Goal: Navigation & Orientation: Find specific page/section

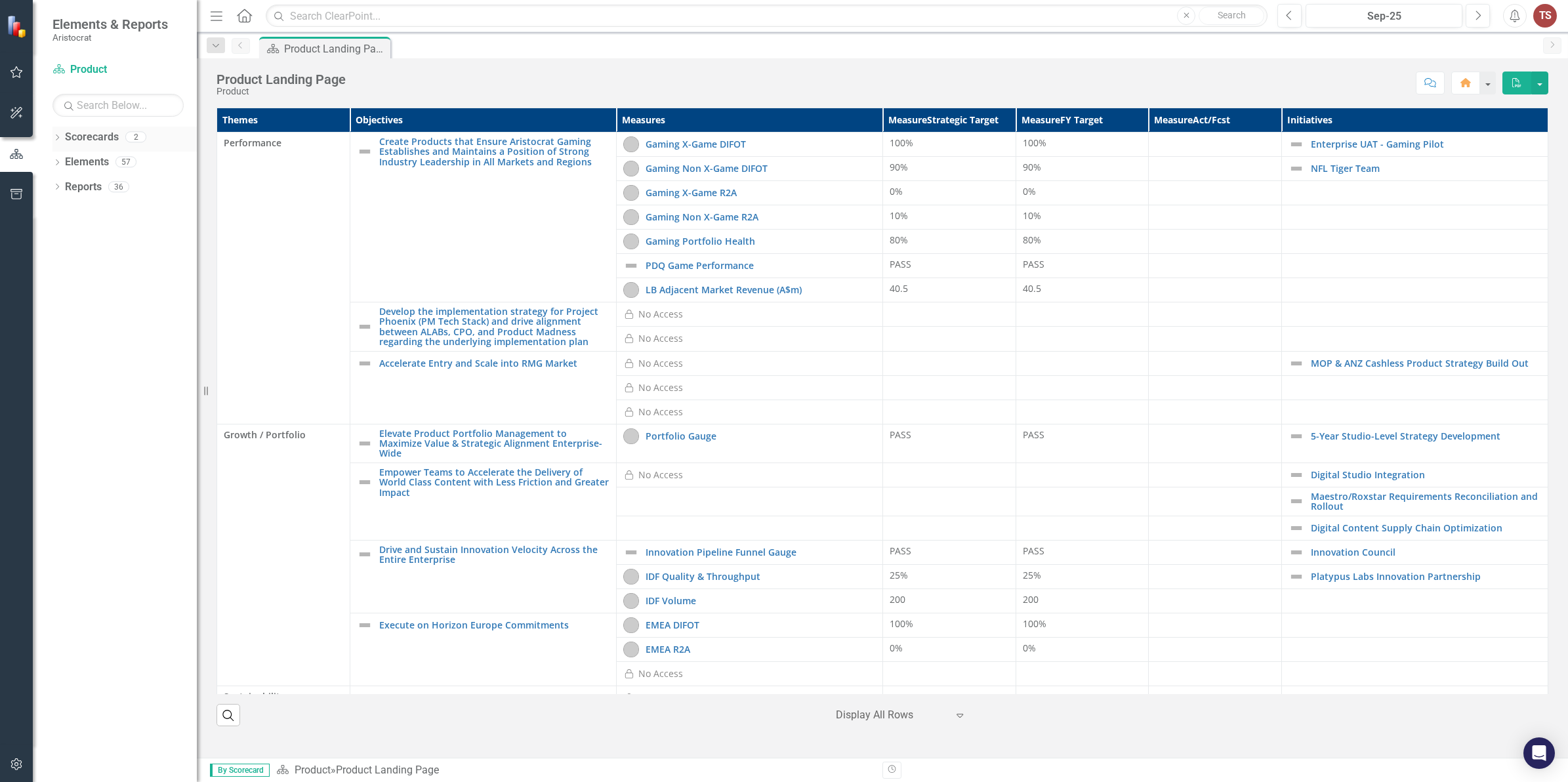
click at [90, 134] on link "Scorecards" at bounding box center [92, 137] width 54 height 15
click at [54, 140] on icon "Dropdown" at bounding box center [57, 139] width 9 height 7
click at [67, 189] on link "Elements" at bounding box center [87, 188] width 44 height 15
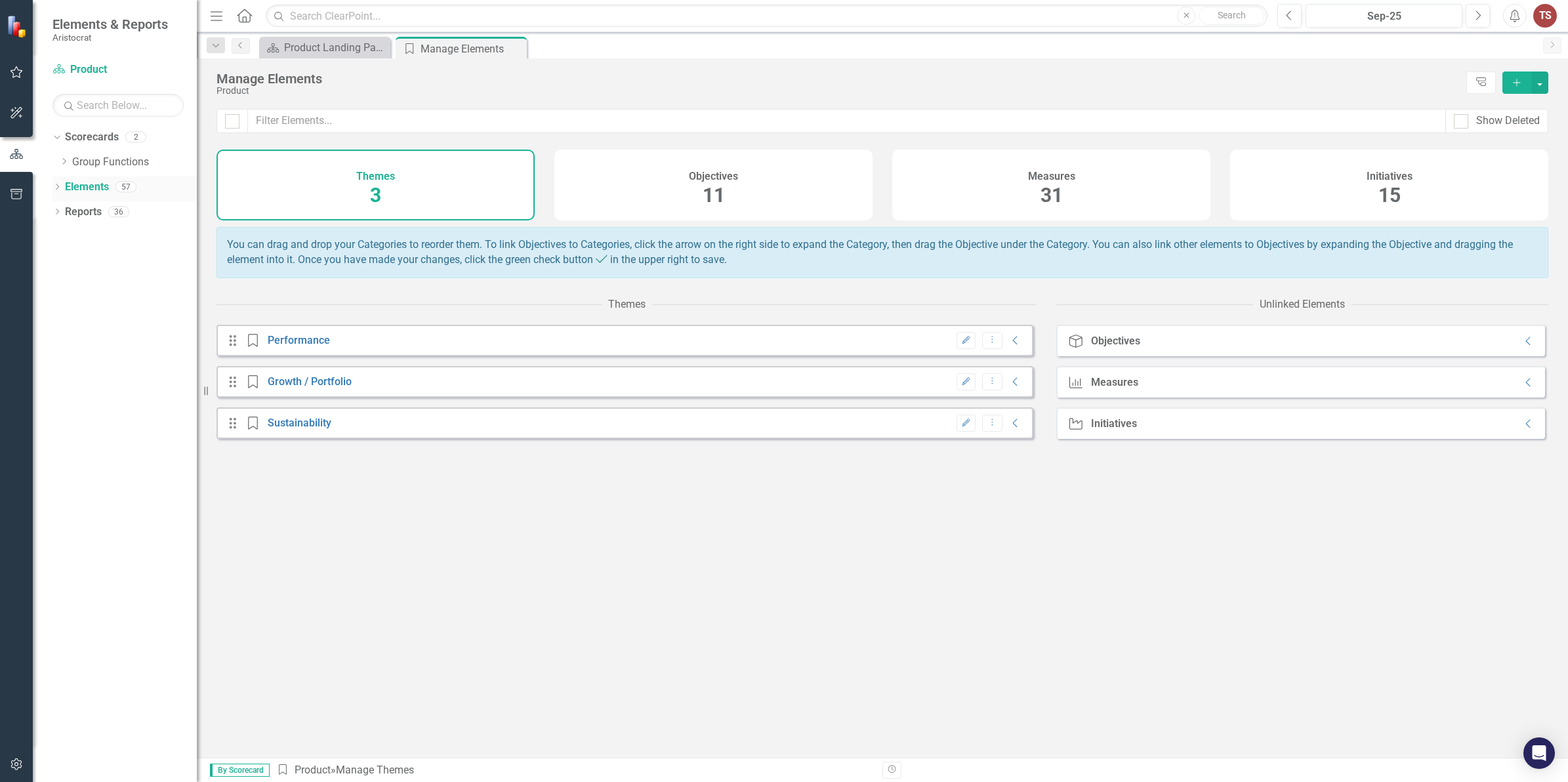
click at [53, 185] on icon "Dropdown" at bounding box center [57, 188] width 9 height 7
click at [102, 236] on link "Measure Measures" at bounding box center [104, 236] width 65 height 15
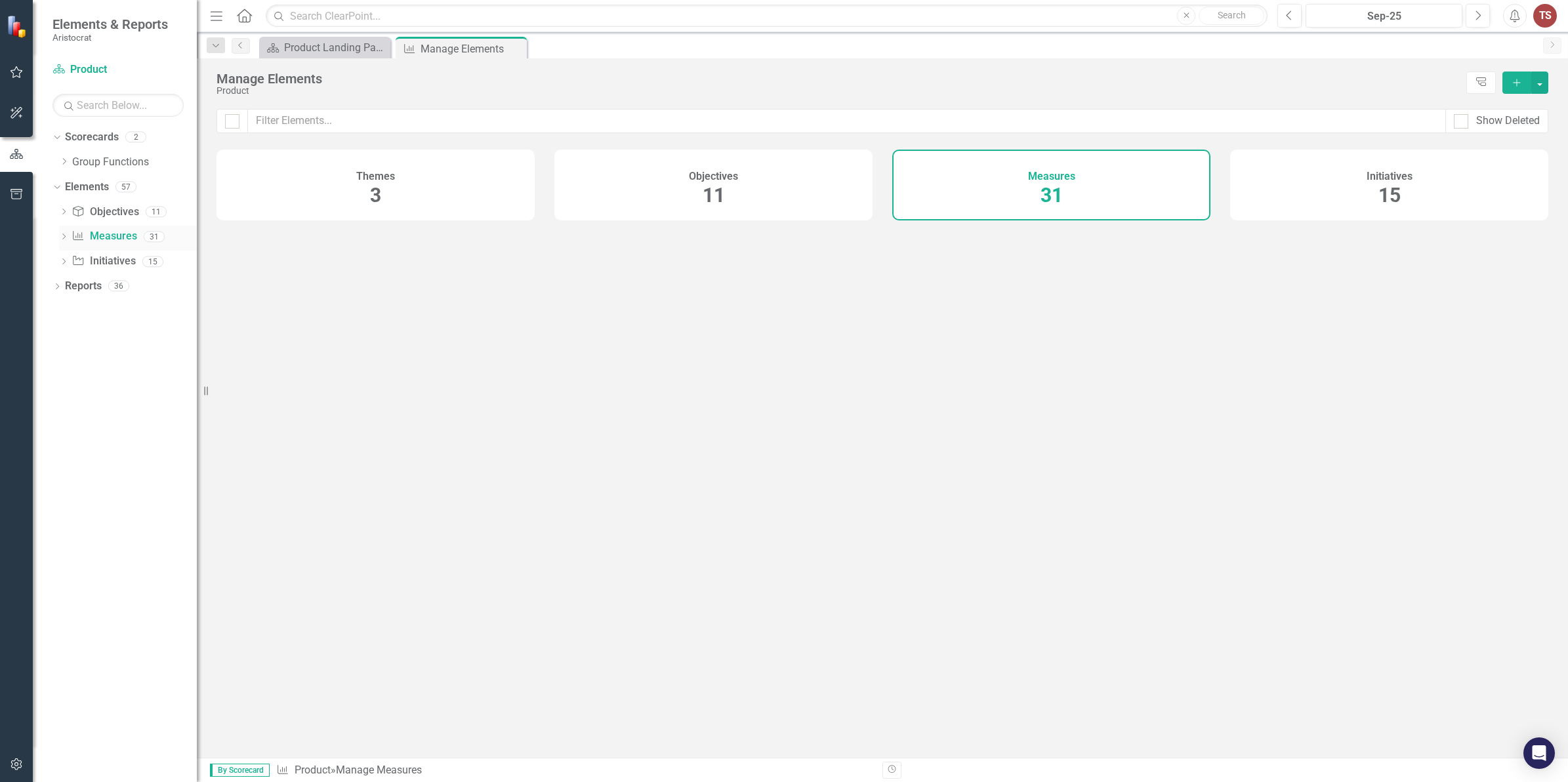
checkbox input "false"
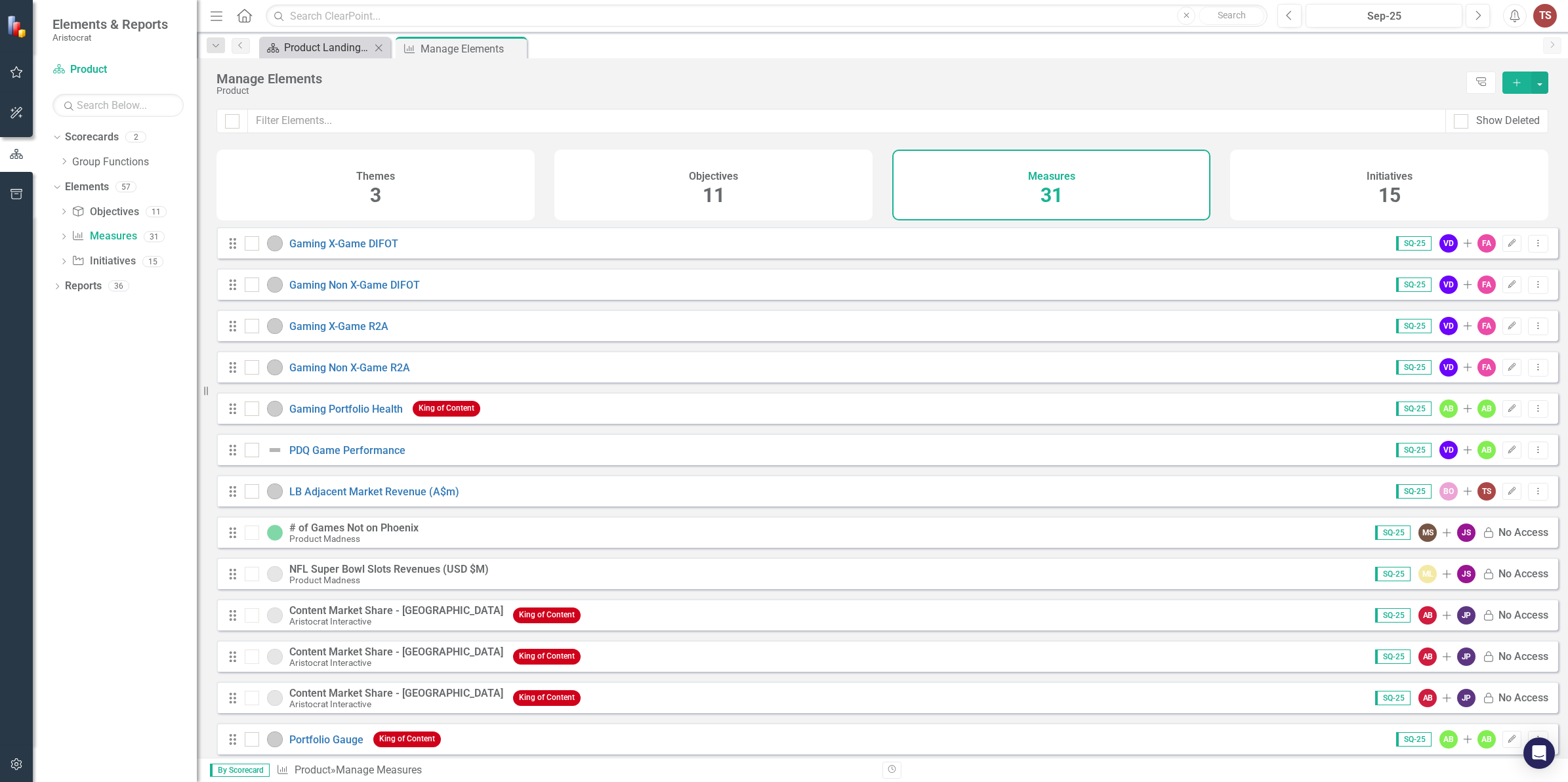
click at [322, 44] on div "Product Landing Page" at bounding box center [327, 47] width 87 height 16
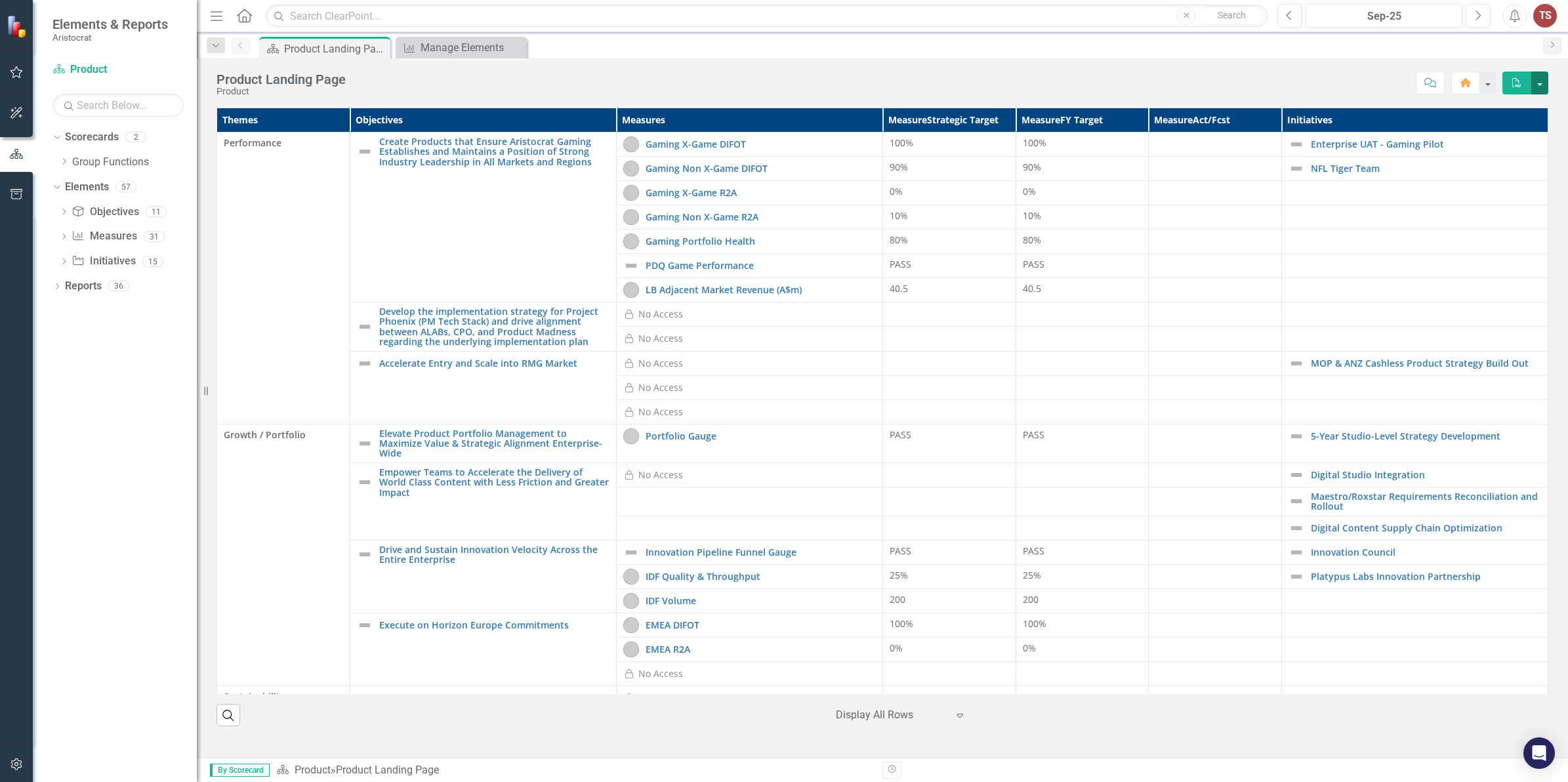
click at [1536, 79] on button "button" at bounding box center [1540, 82] width 17 height 23
click at [1478, 82] on button "Home" at bounding box center [1466, 82] width 29 height 23
click at [1484, 84] on button "button" at bounding box center [1487, 82] width 17 height 23
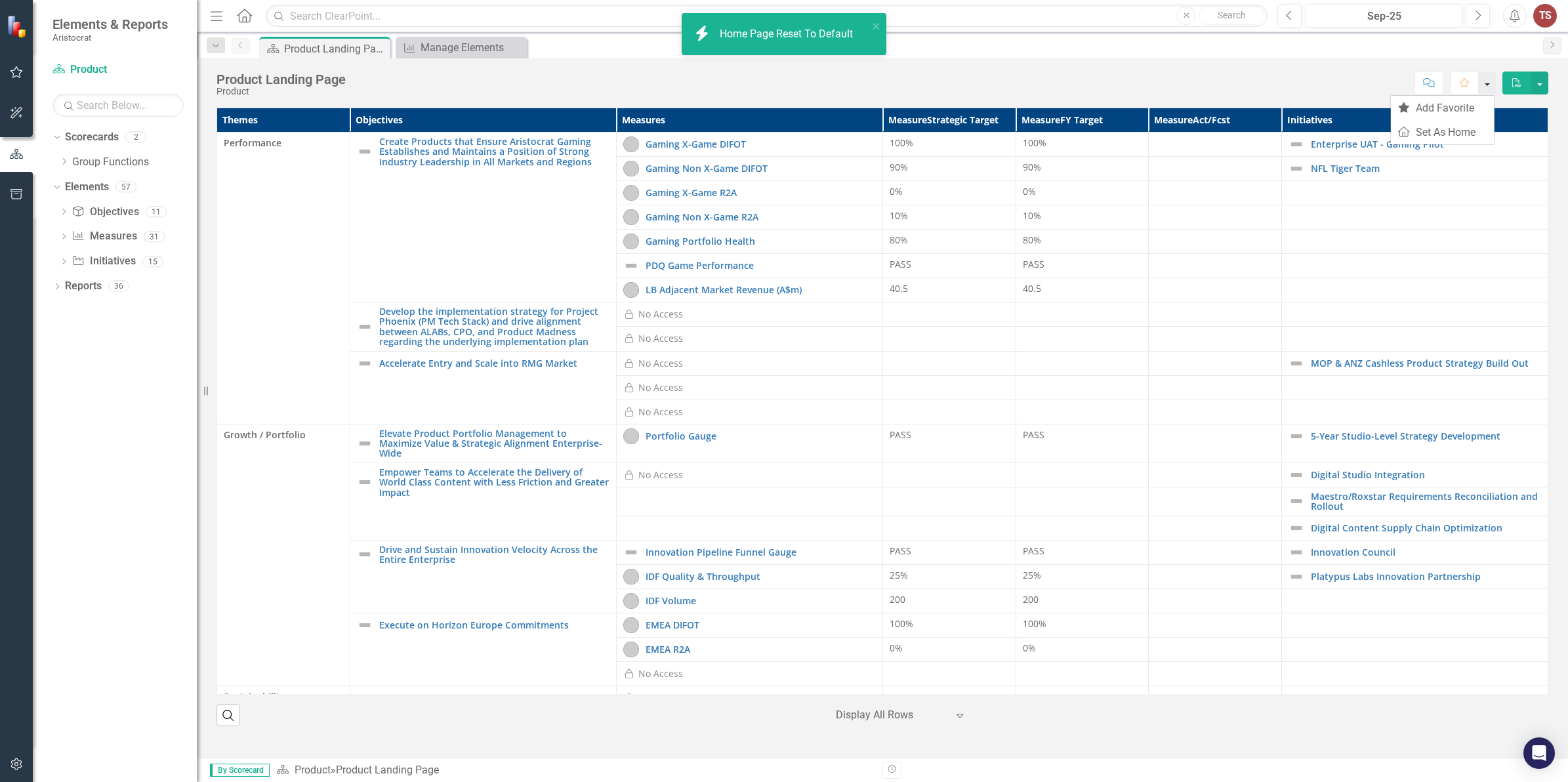
click at [1484, 84] on button "button" at bounding box center [1487, 82] width 17 height 23
click at [76, 293] on link "Reports" at bounding box center [84, 286] width 37 height 15
click at [56, 283] on div "Dropdown" at bounding box center [57, 288] width 9 height 11
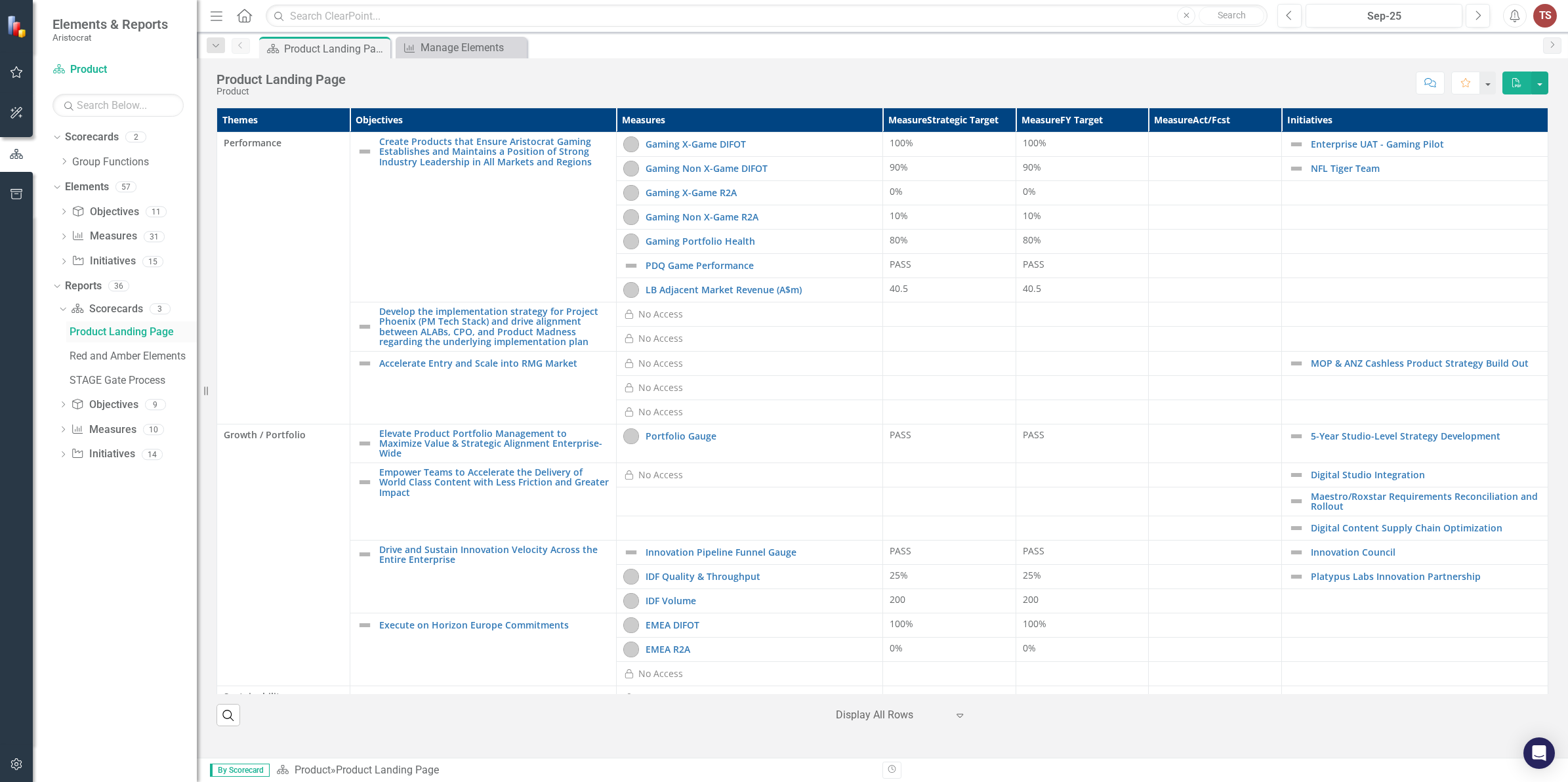
click at [129, 333] on div "Product Landing Page" at bounding box center [133, 332] width 128 height 12
click at [119, 331] on div "Product Landing Page" at bounding box center [133, 332] width 128 height 12
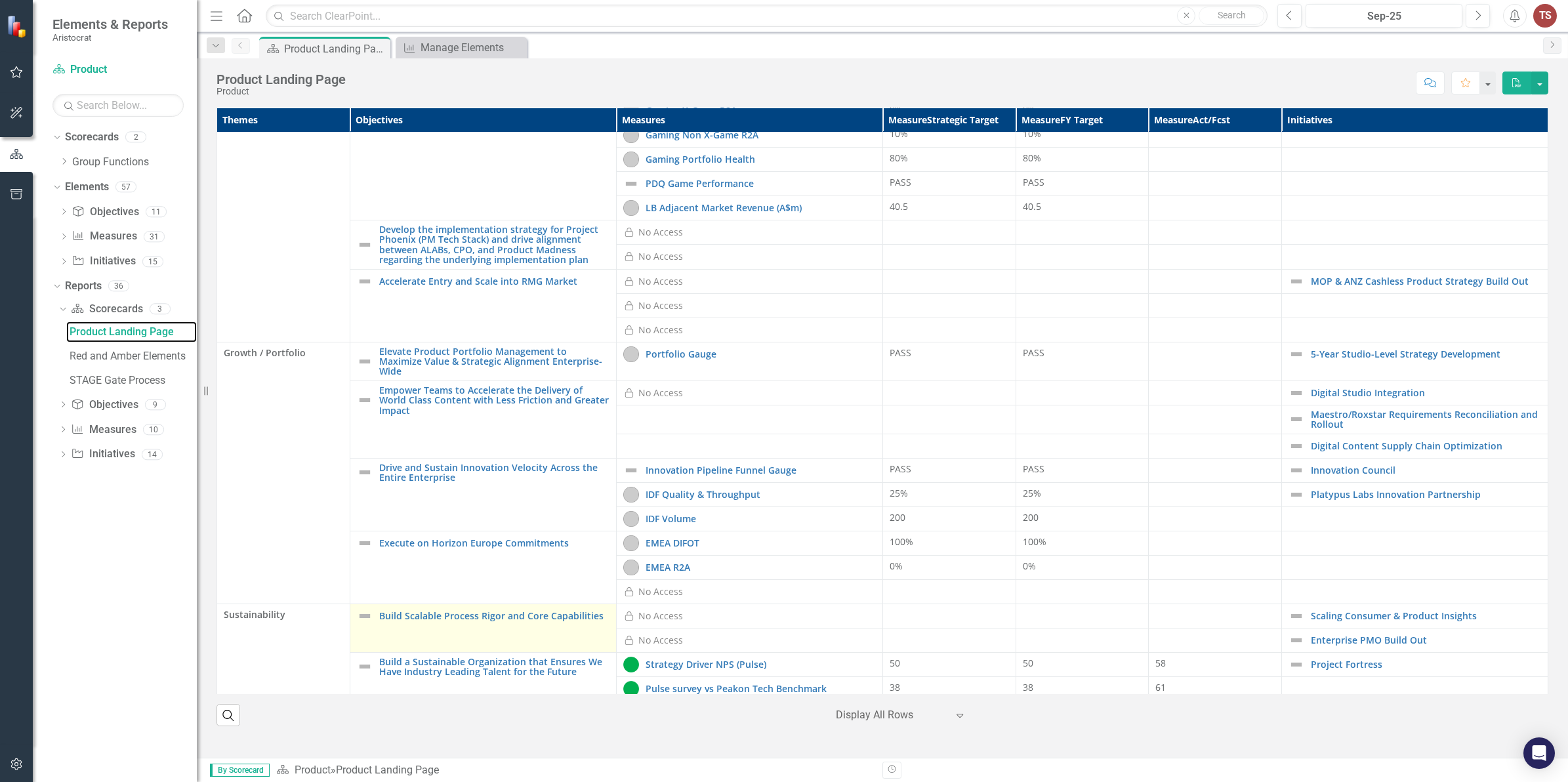
scroll to position [179, 0]
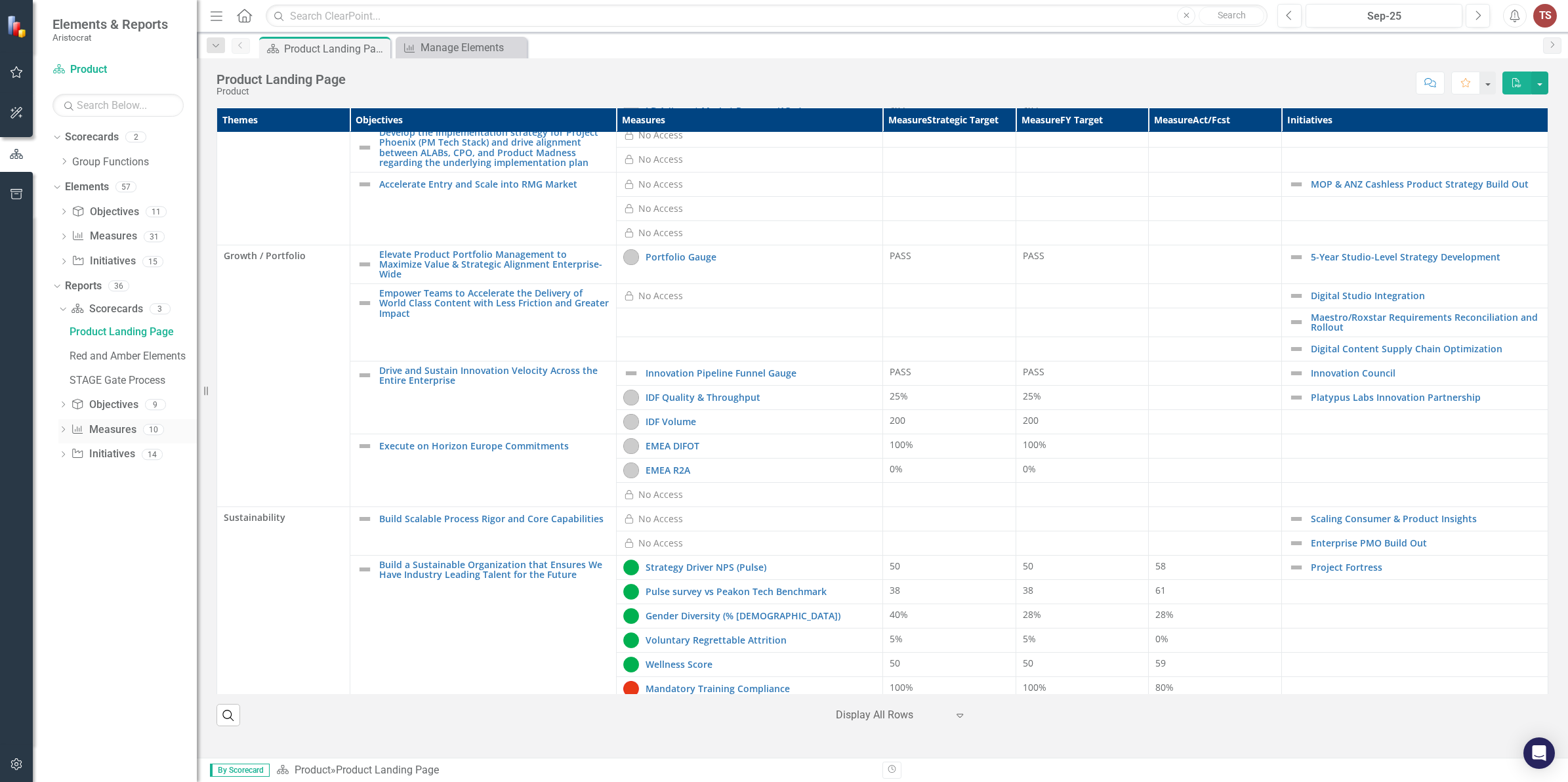
click at [103, 434] on link "Measure Measures" at bounding box center [104, 430] width 65 height 15
click at [57, 404] on div "Dropdown Scorecard Scorecards 3 Product Landing Page Red and Amber Elements STA…" at bounding box center [125, 383] width 145 height 170
click at [61, 404] on icon "Dropdown" at bounding box center [63, 406] width 9 height 7
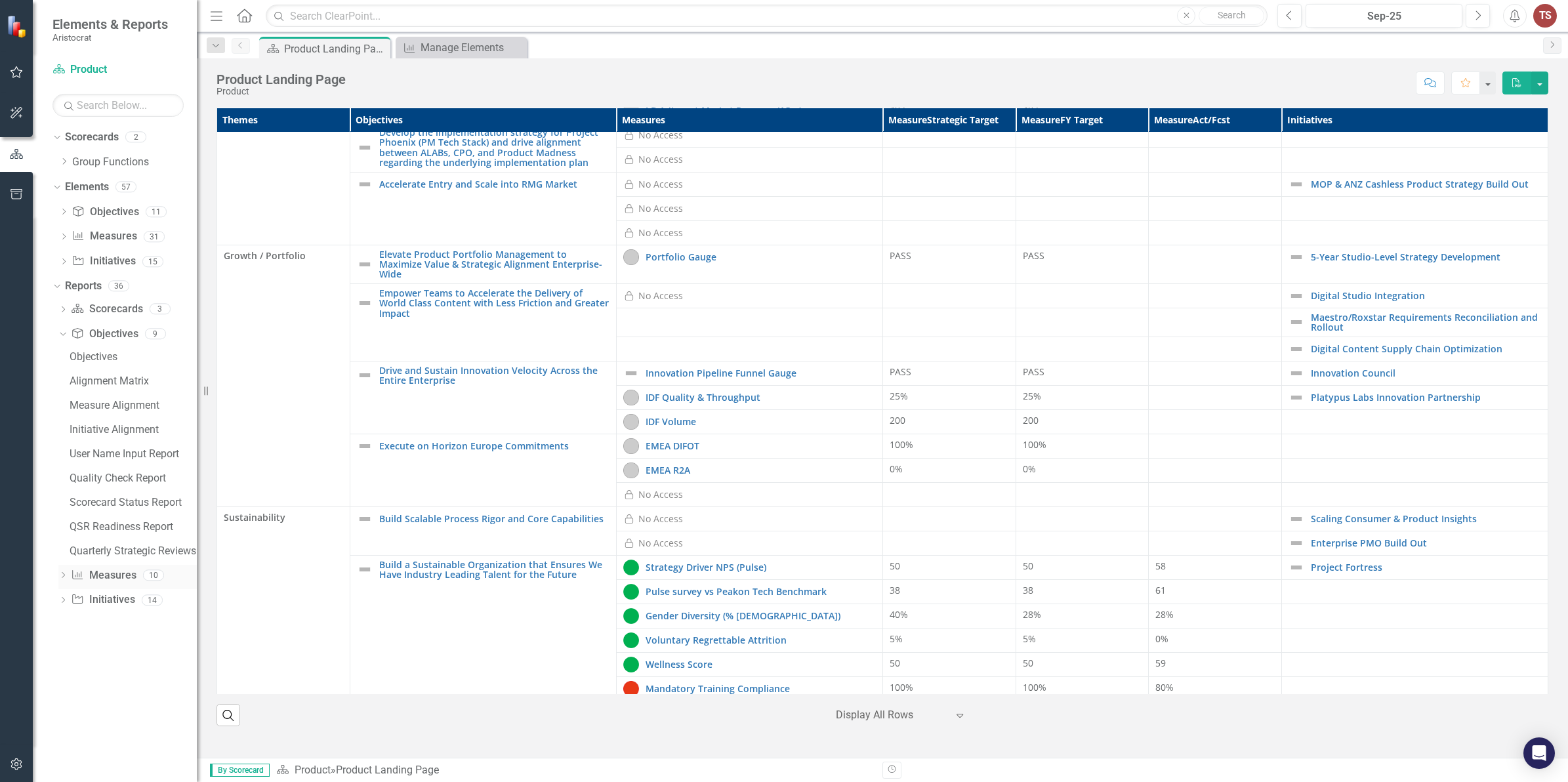
click at [113, 578] on link "Measure Measures" at bounding box center [104, 575] width 65 height 15
click at [116, 601] on link "Initiative Initiatives" at bounding box center [103, 600] width 64 height 15
click at [67, 573] on icon "Dropdown" at bounding box center [63, 577] width 9 height 7
click at [113, 407] on div "Dashboard" at bounding box center [133, 406] width 128 height 12
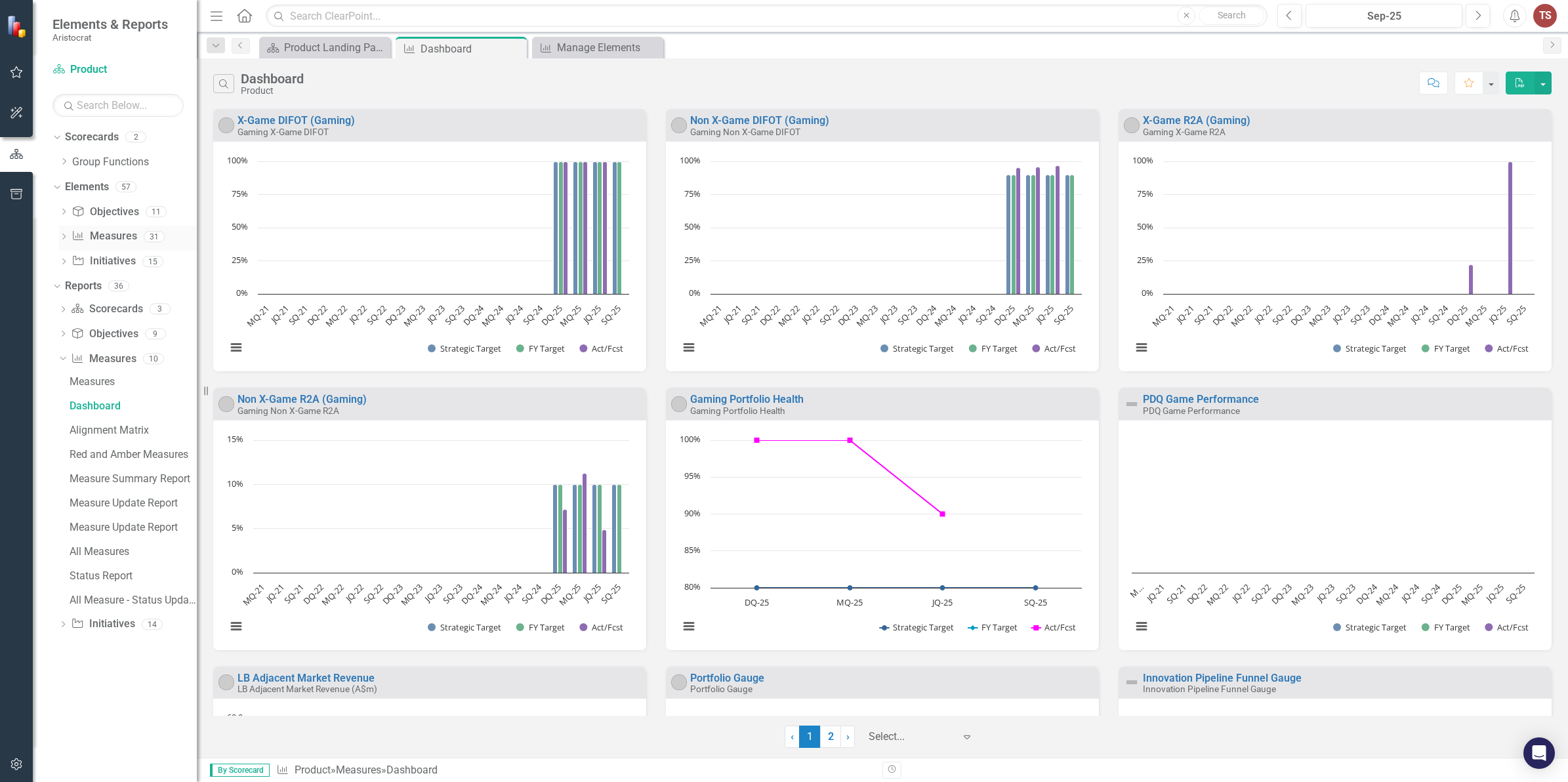
click at [123, 227] on div "Measure Measures" at bounding box center [104, 236] width 65 height 21
click at [1542, 12] on div "TS" at bounding box center [1545, 16] width 24 height 24
click at [94, 151] on div "Dropdown Group Functions" at bounding box center [128, 162] width 138 height 21
click at [339, 50] on div "Product Landing Page" at bounding box center [327, 47] width 87 height 16
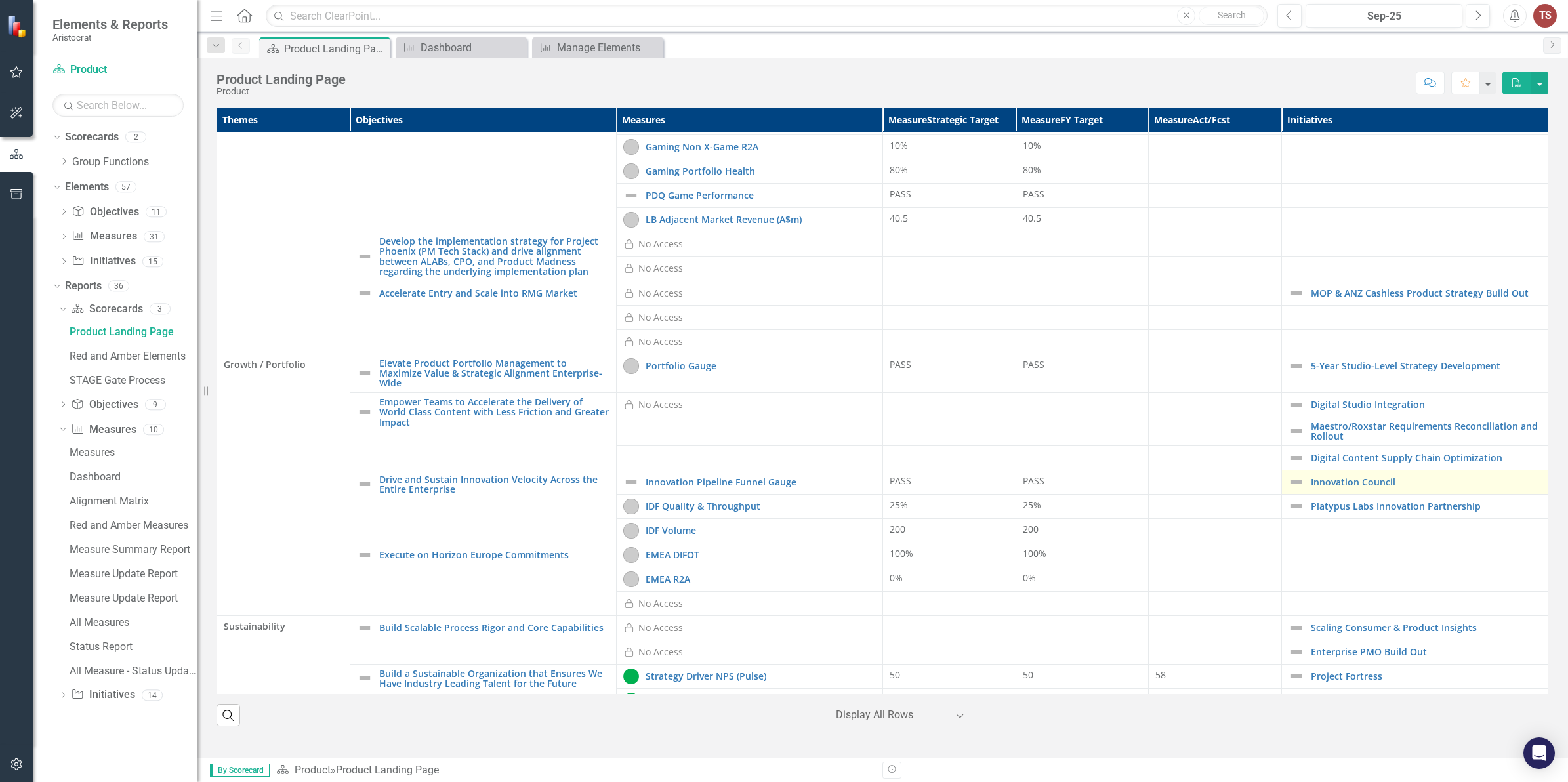
scroll to position [179, 0]
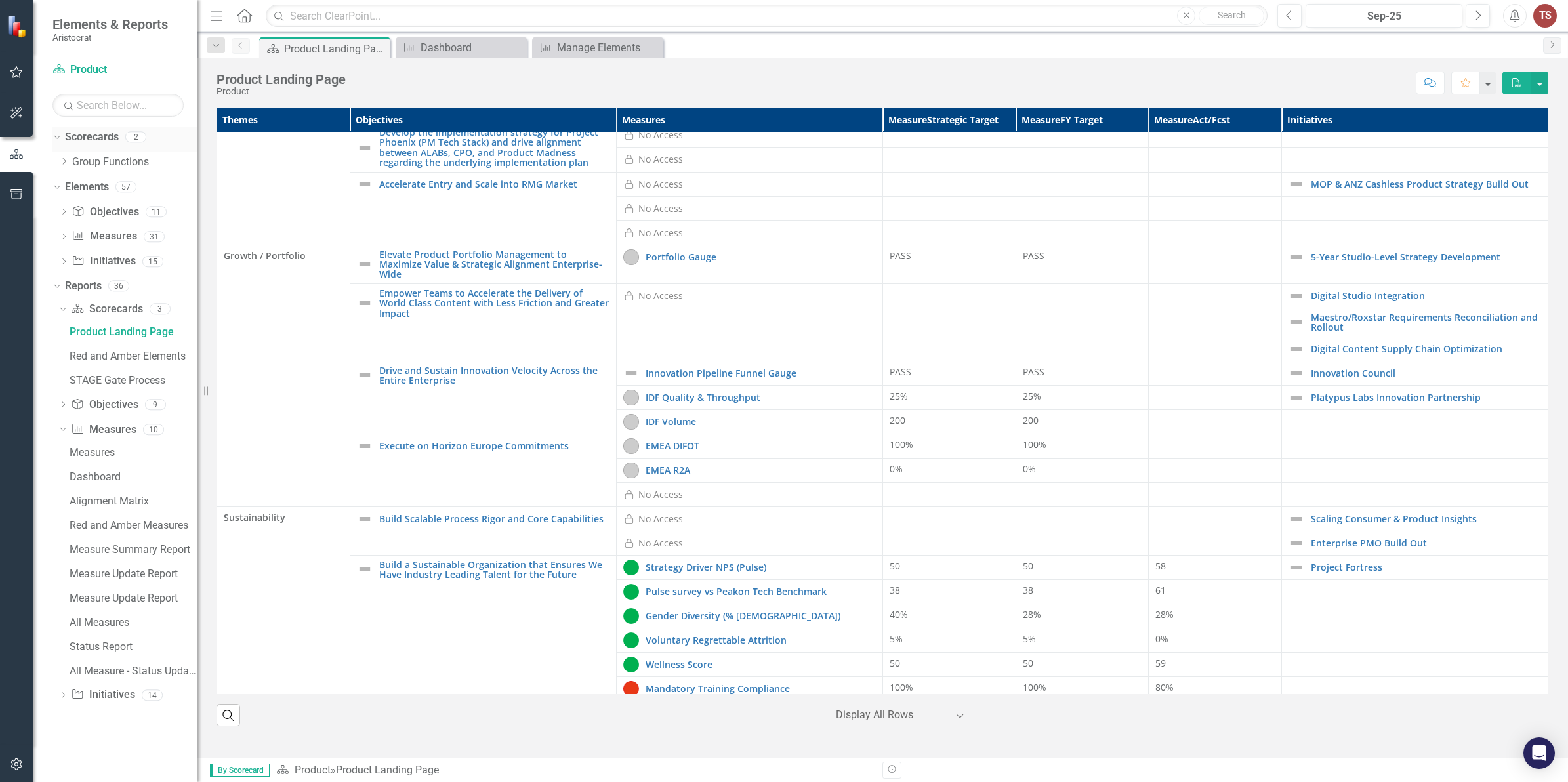
click at [59, 136] on icon "Dropdown" at bounding box center [56, 136] width 7 height 9
click at [66, 162] on link "Elements" at bounding box center [87, 162] width 44 height 15
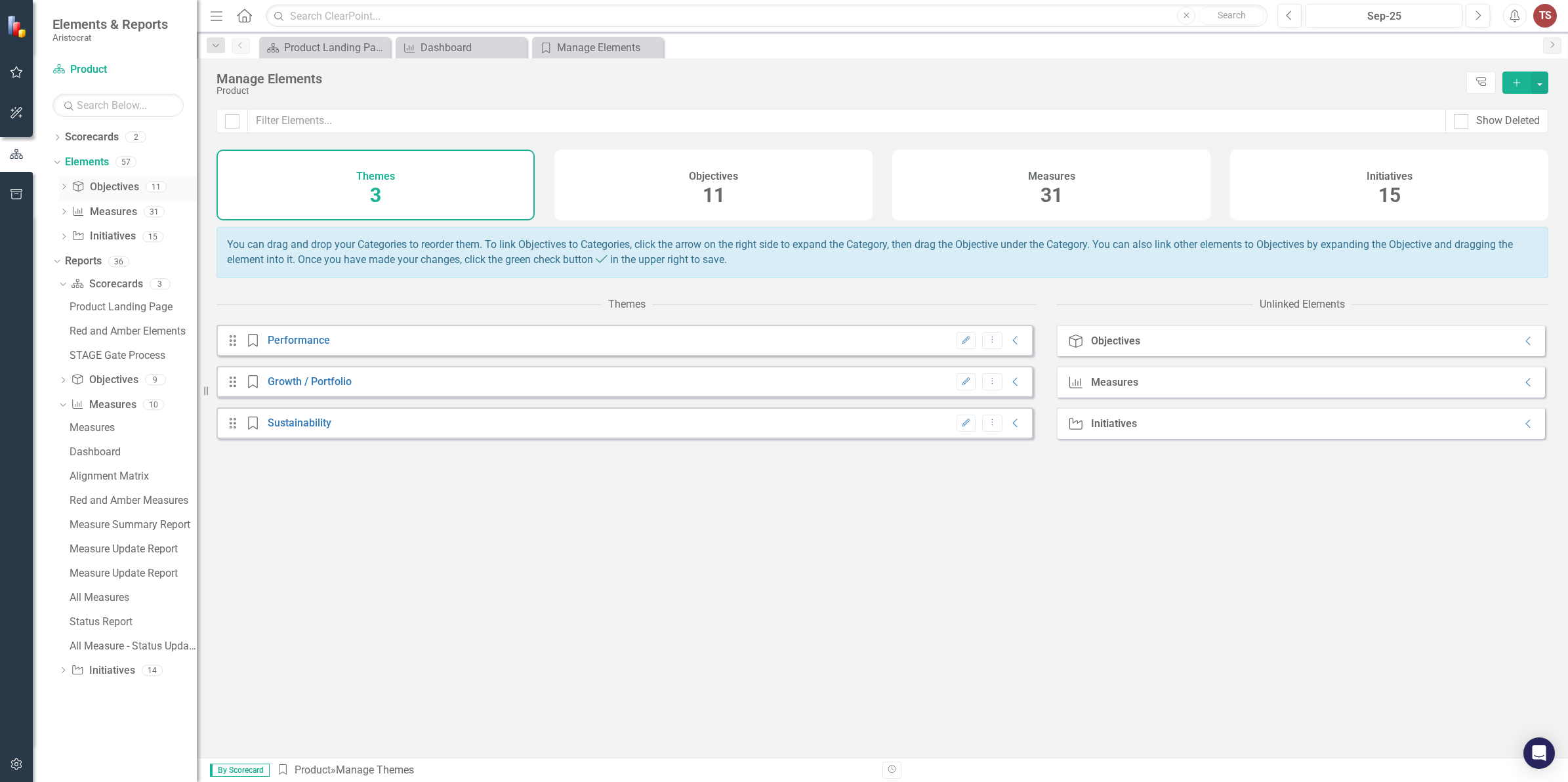
click at [97, 188] on link "Objective Objectives" at bounding box center [105, 188] width 67 height 15
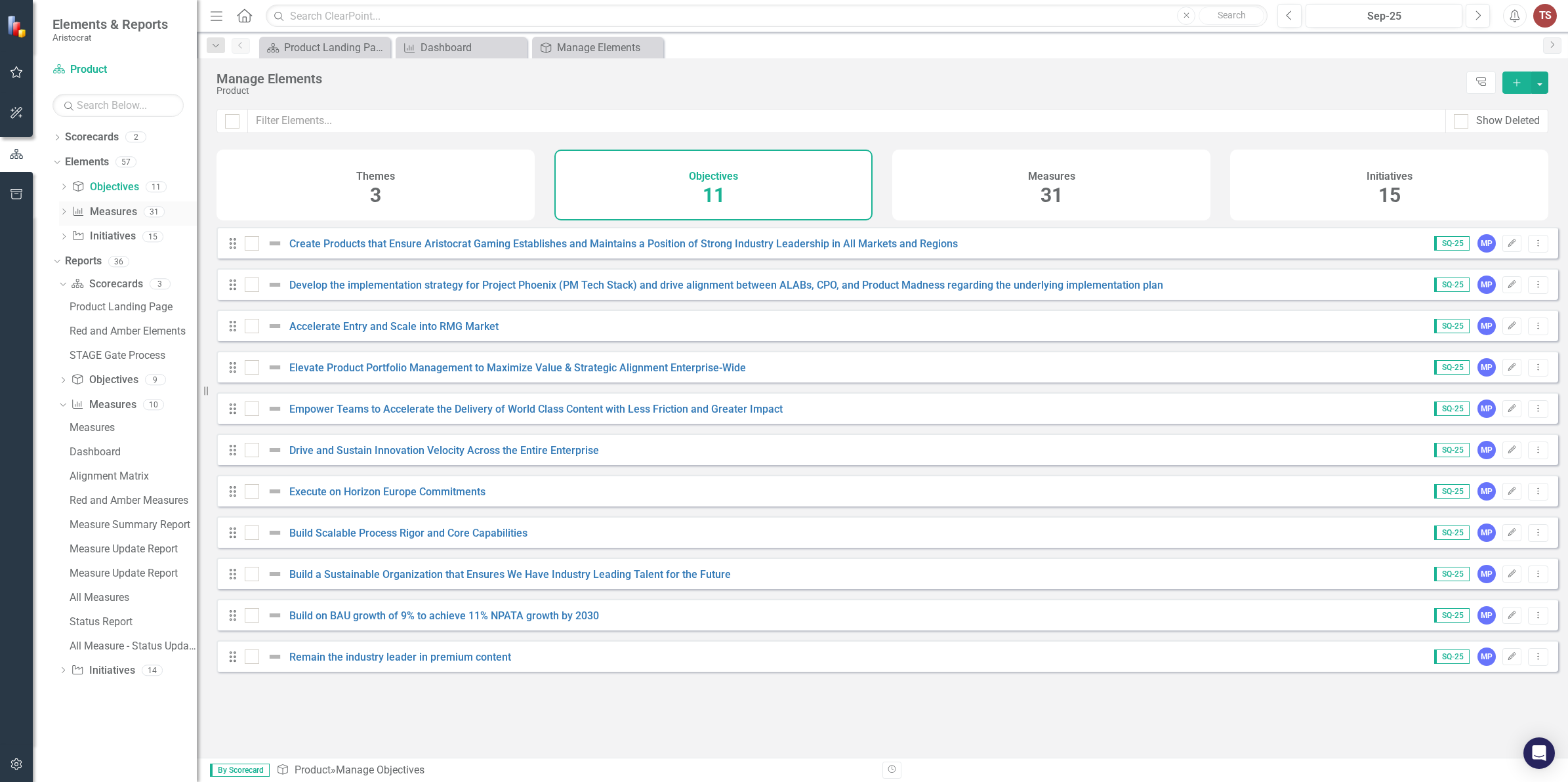
click at [116, 214] on link "Measure Measures" at bounding box center [104, 212] width 65 height 15
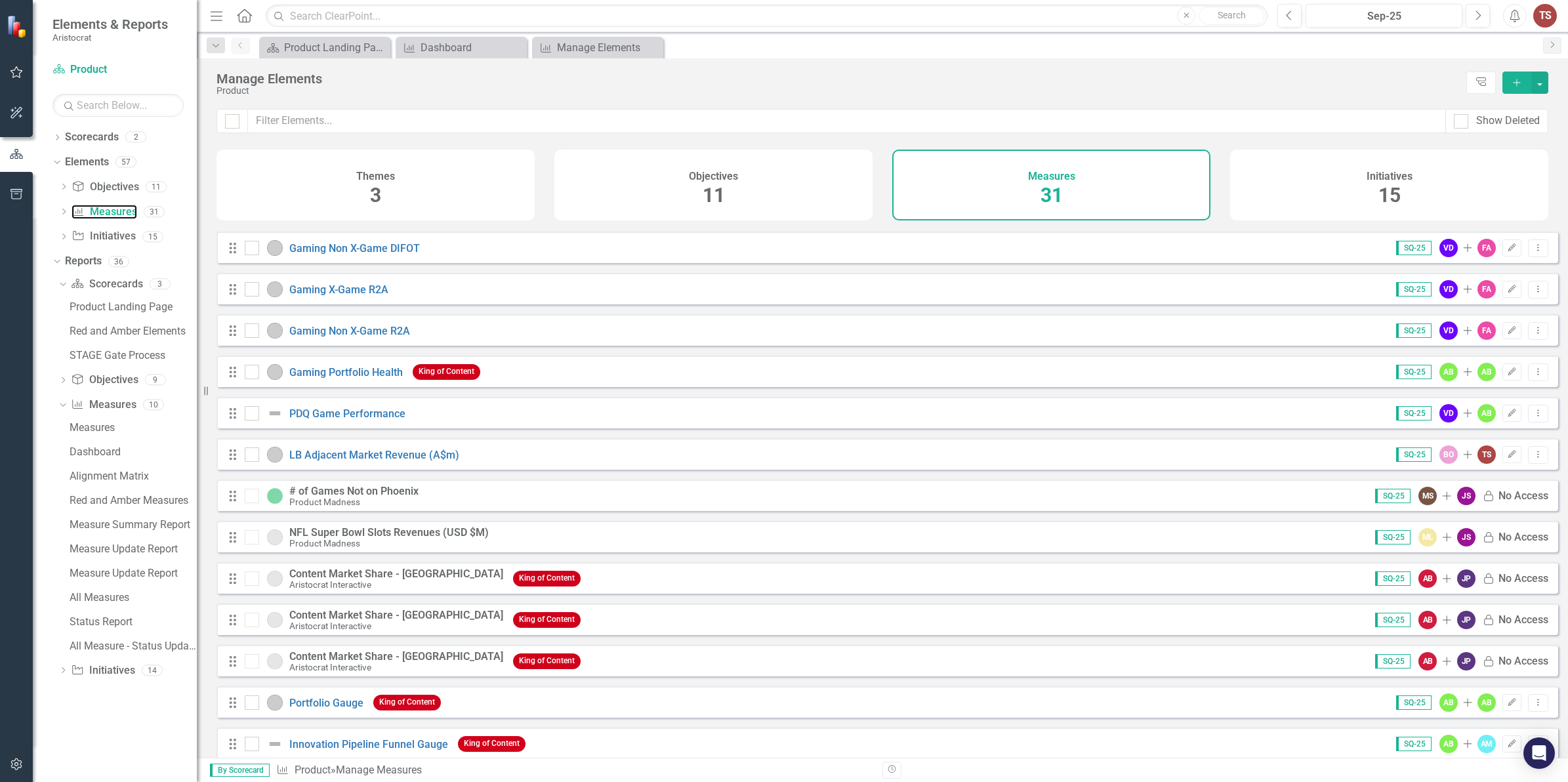
scroll to position [23, 0]
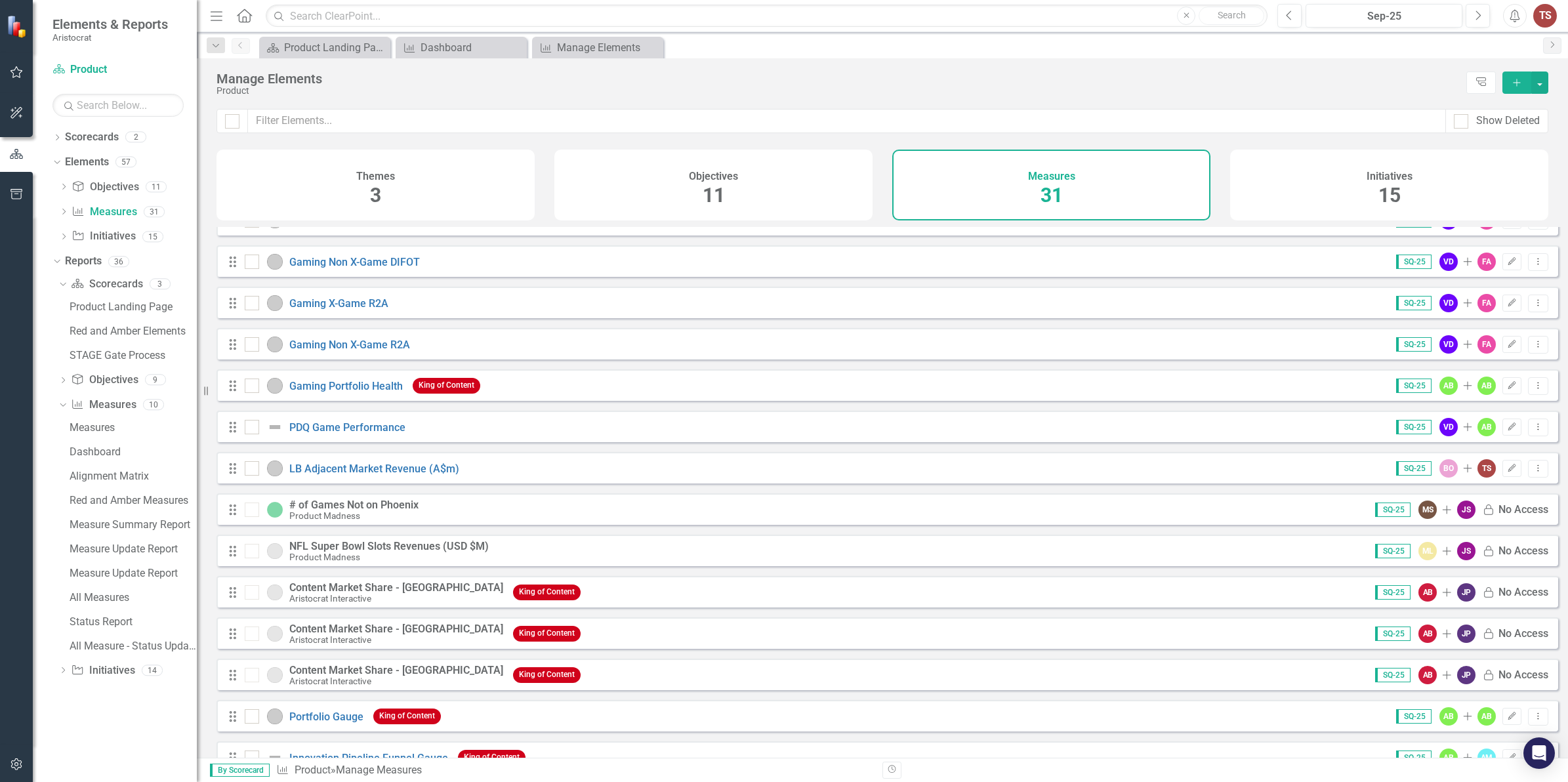
drag, startPoint x: 1428, startPoint y: 178, endPoint x: 1297, endPoint y: 179, distance: 131.0
click at [1428, 178] on div "Initiatives 15" at bounding box center [1389, 185] width 318 height 71
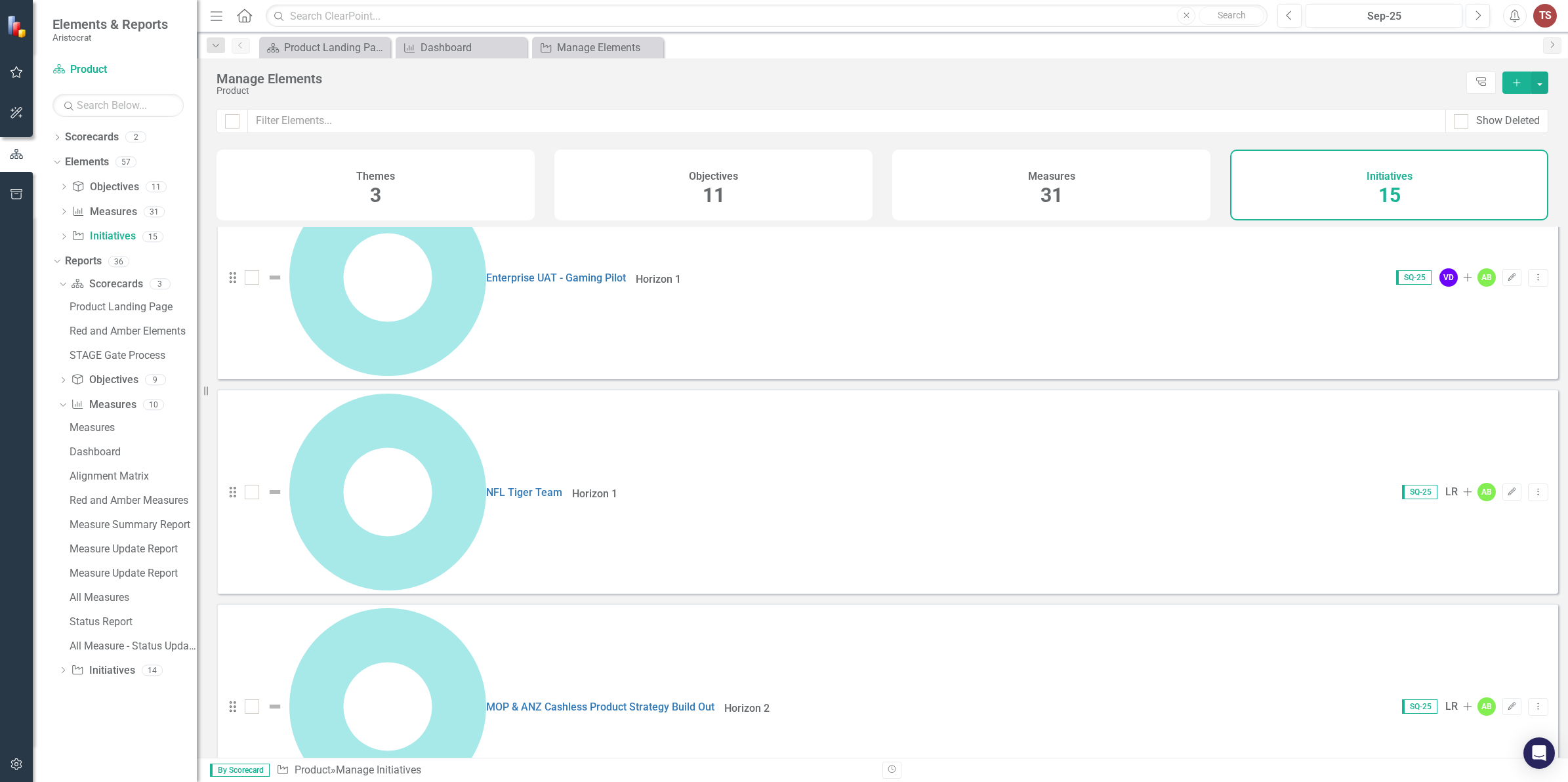
scroll to position [99, 0]
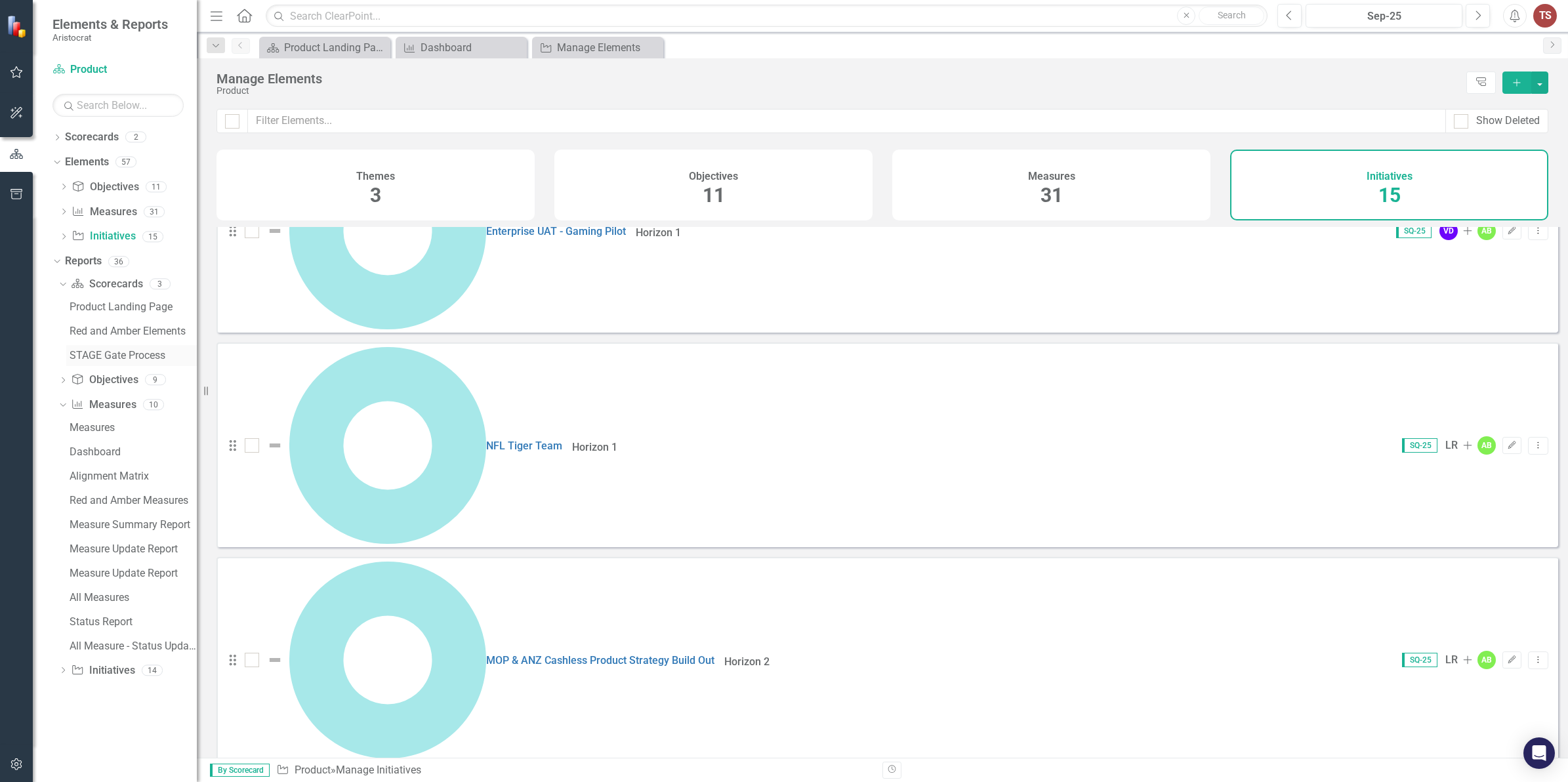
click at [130, 359] on div "STAGE Gate Process" at bounding box center [133, 356] width 128 height 12
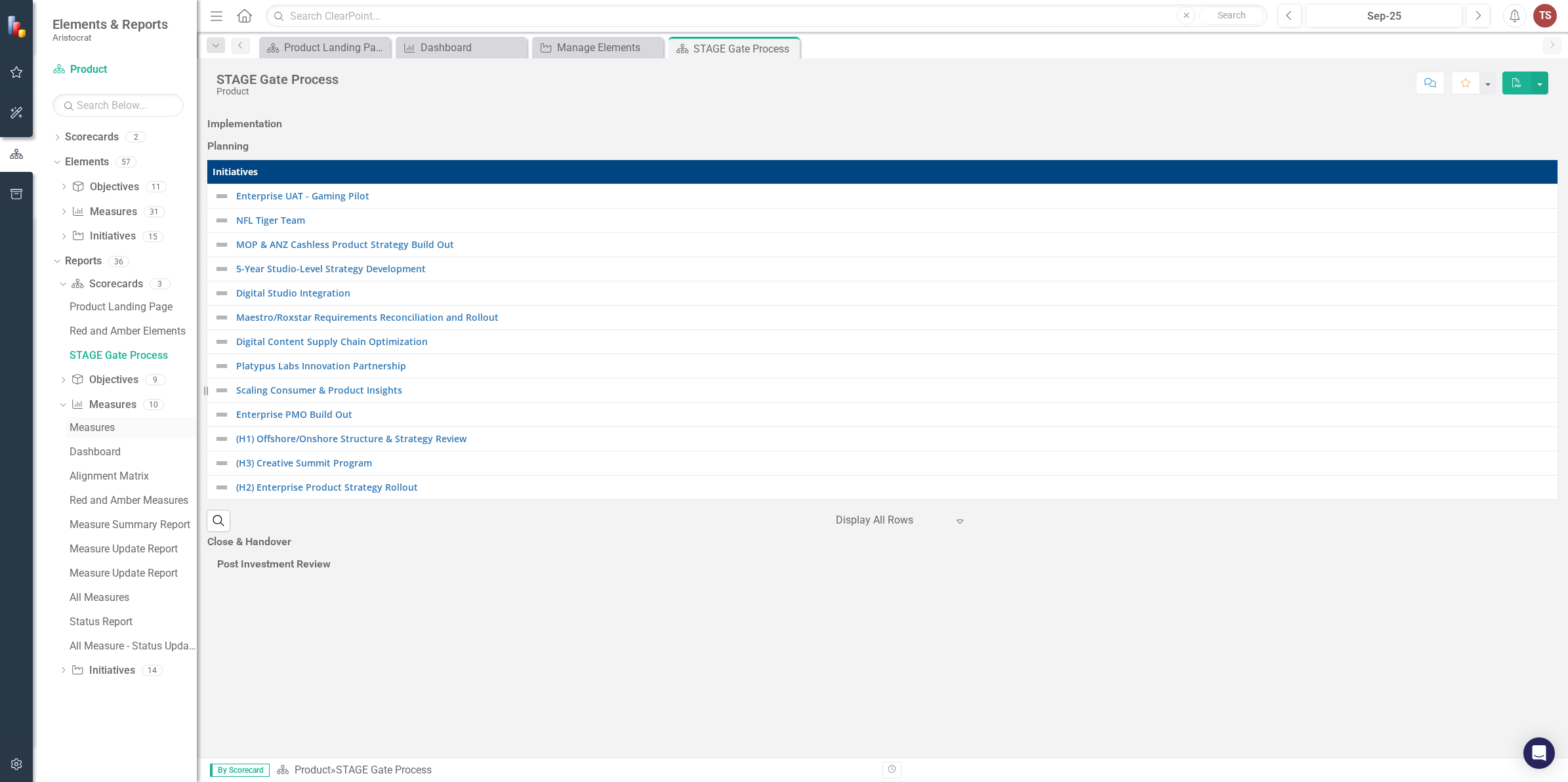
click at [116, 434] on link "Measures" at bounding box center [131, 428] width 130 height 21
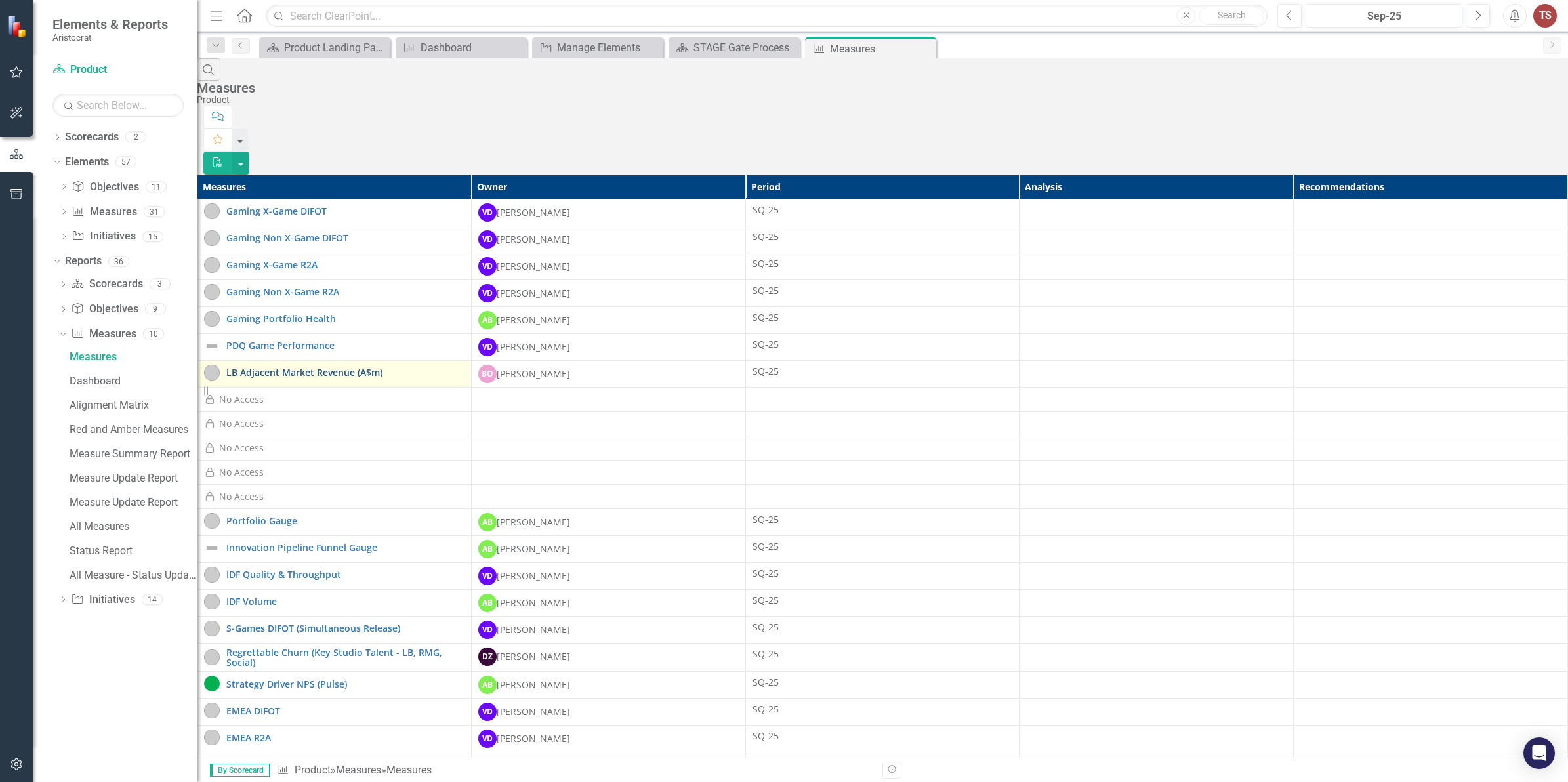
click at [338, 368] on link "LB Adjacent Market Revenue (A$m)" at bounding box center [345, 372] width 238 height 10
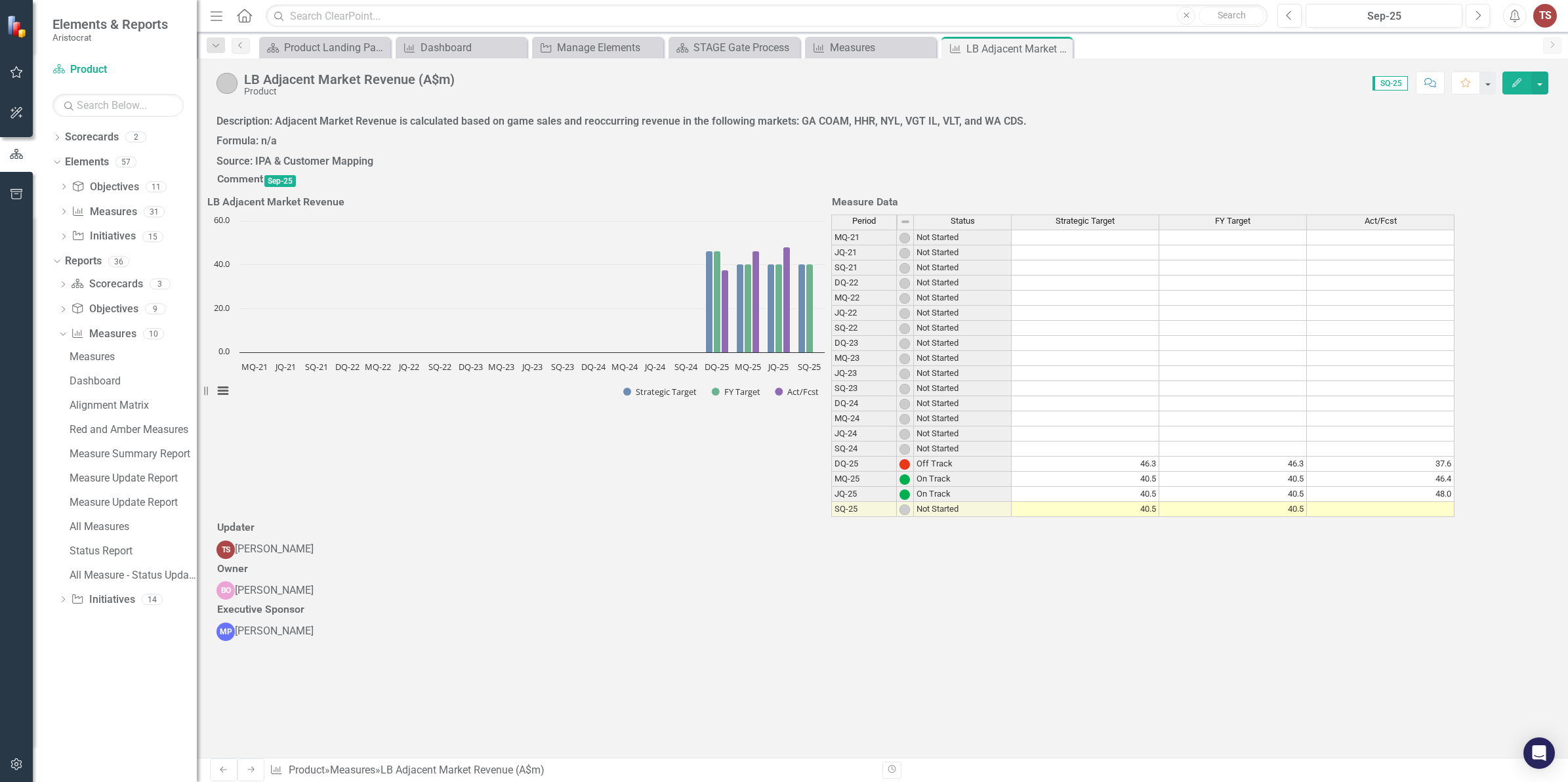
scroll to position [208, 0]
click at [1357, 517] on div "Updater" at bounding box center [882, 528] width 1332 height 23
